Goal: Find contact information: Find contact information

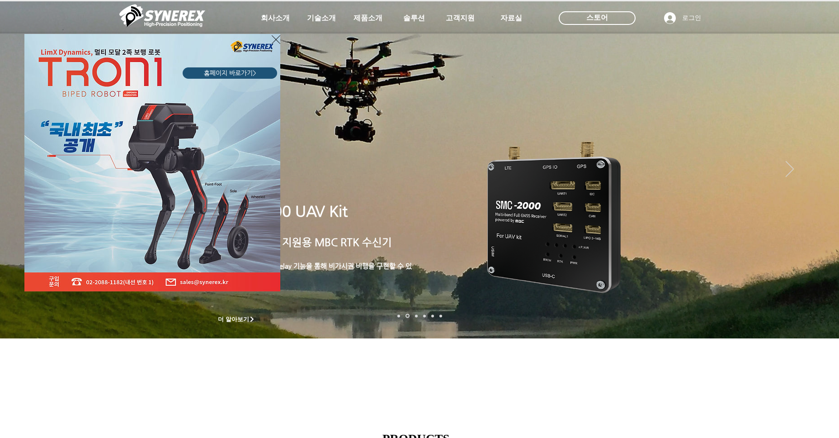
click at [275, 38] on icon "사이트로 돌아가기" at bounding box center [276, 39] width 9 height 11
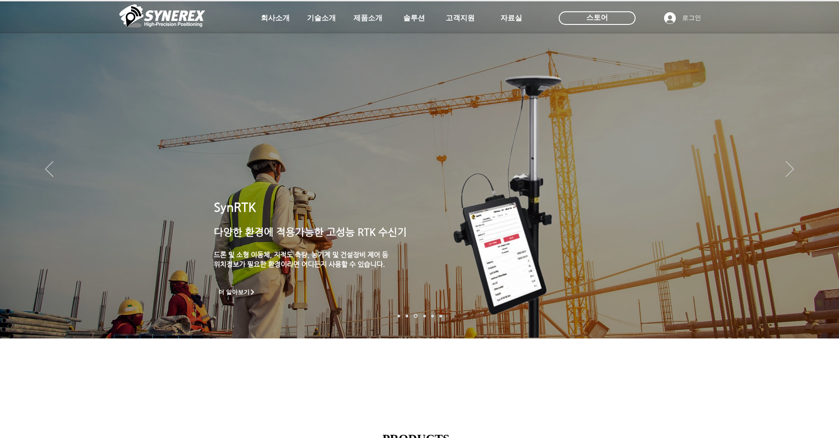
click at [545, 365] on div "main content" at bounding box center [419, 275] width 839 height 274
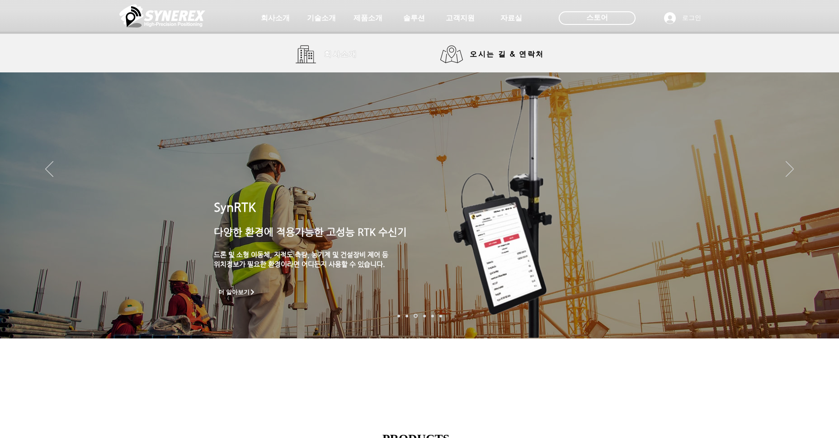
click at [328, 48] on span "회사소개" at bounding box center [340, 54] width 45 height 18
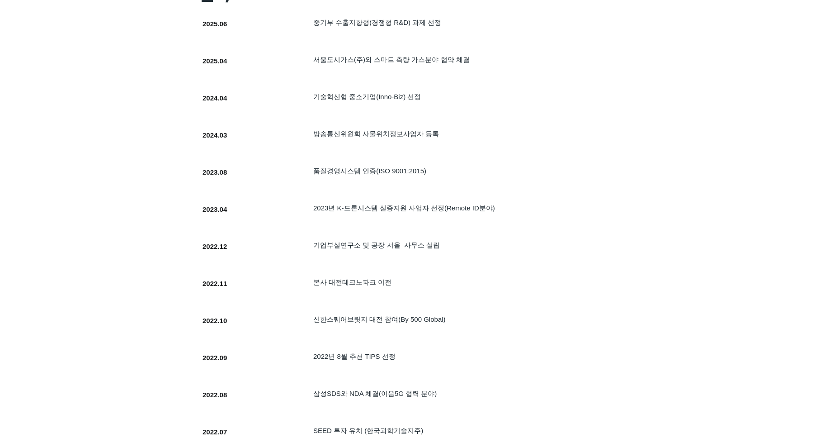
scroll to position [317, 0]
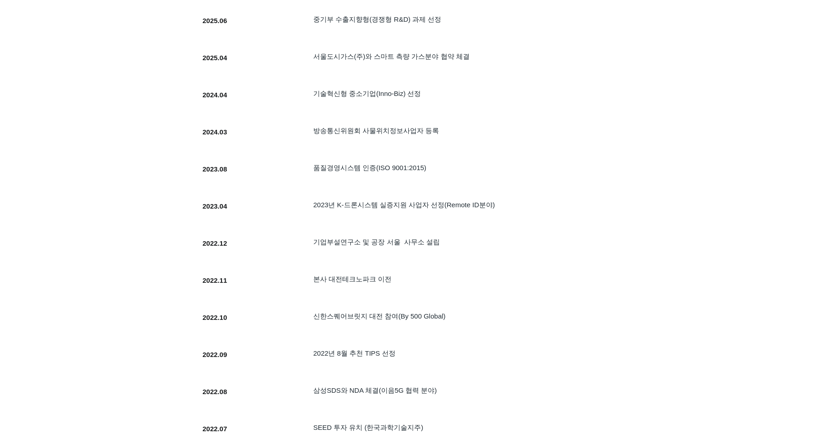
click at [588, 221] on div at bounding box center [401, 212] width 416 height 34
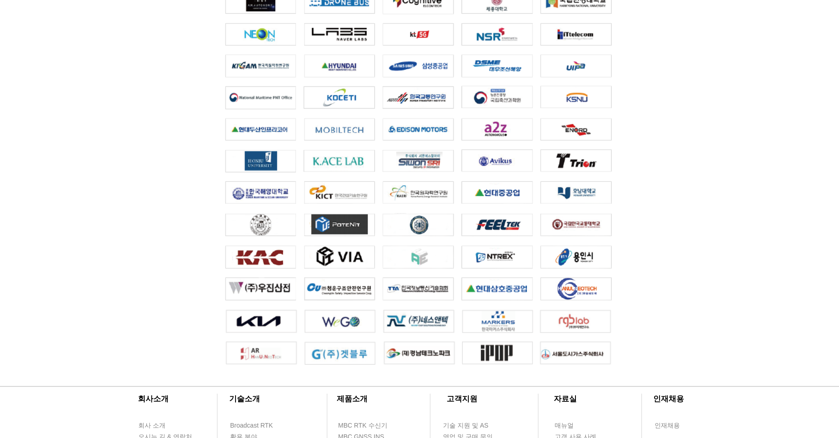
scroll to position [1945, 0]
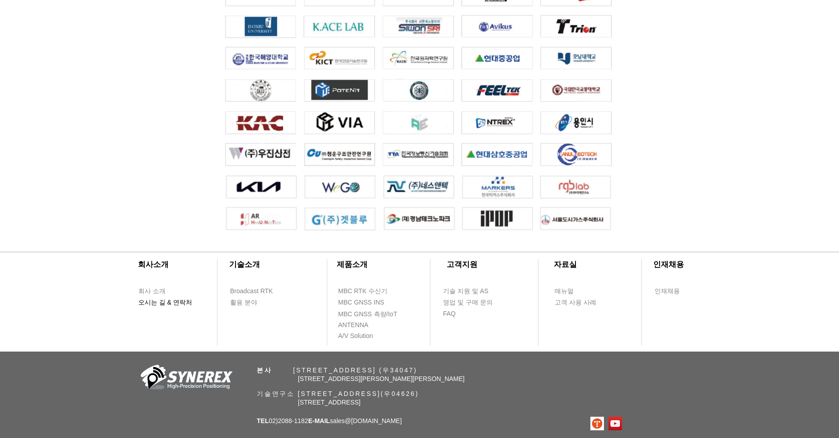
click at [161, 303] on span "오시는 길 & 연락처" at bounding box center [165, 302] width 54 height 9
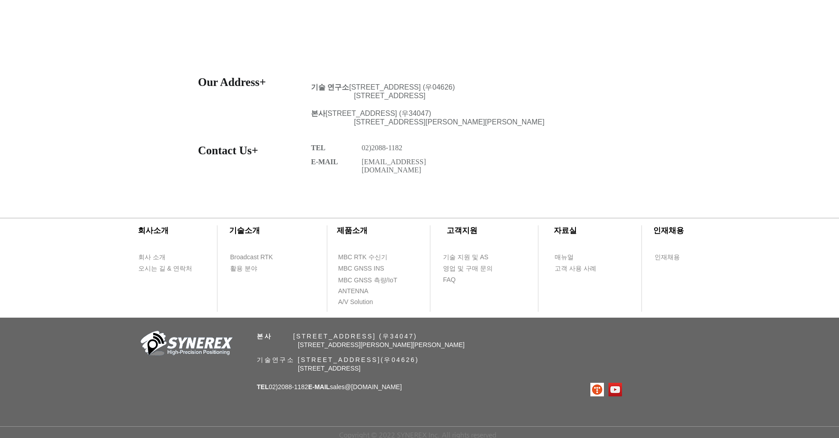
scroll to position [231, 0]
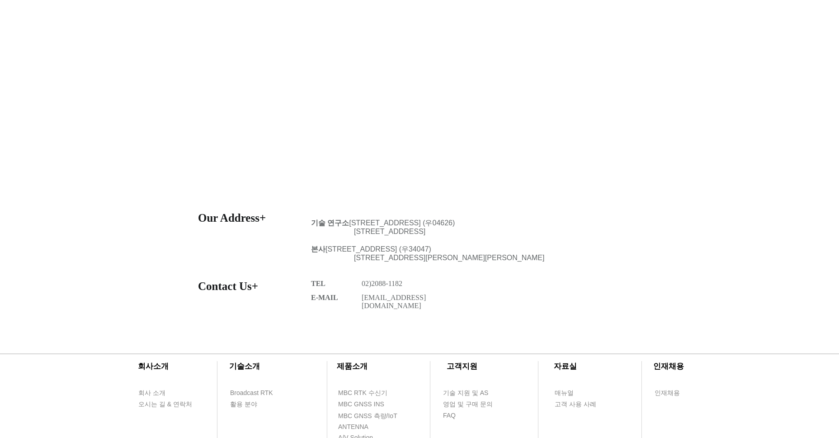
click at [670, 226] on div at bounding box center [419, 271] width 839 height 131
click at [374, 389] on span "MBC RTK 수신기" at bounding box center [362, 393] width 49 height 9
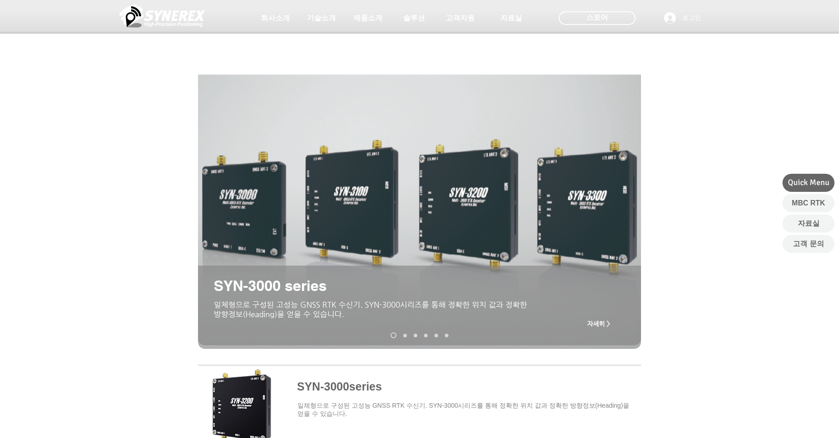
click at [702, 253] on div "main content" at bounding box center [419, 247] width 839 height 218
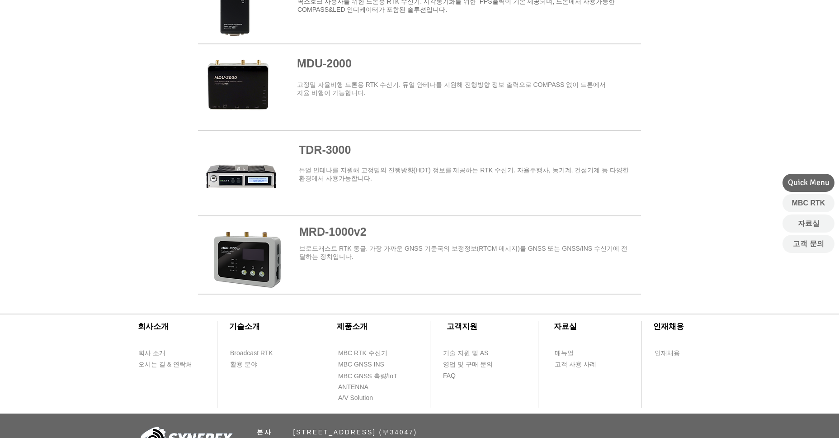
scroll to position [1102, 0]
